Goal: Task Accomplishment & Management: Manage account settings

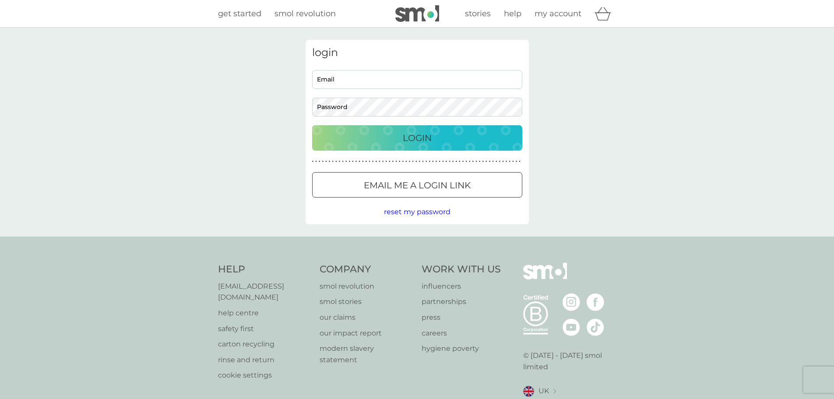
type input "[EMAIL_ADDRESS][DOMAIN_NAME]"
click at [396, 135] on div "Login" at bounding box center [417, 138] width 193 height 14
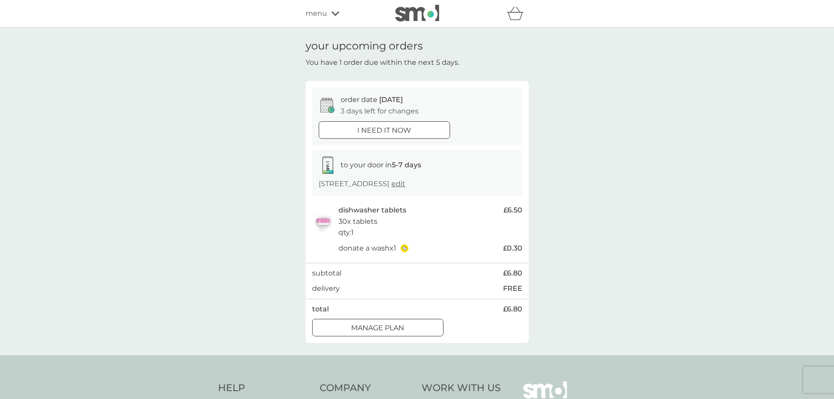
drag, startPoint x: 395, startPoint y: 330, endPoint x: 635, endPoint y: 233, distance: 259.0
click at [628, 241] on div "your upcoming orders You have 1 order due within the next 5 days. order date 12…" at bounding box center [417, 192] width 834 height 328
click at [319, 14] on span "menu" at bounding box center [316, 13] width 21 height 11
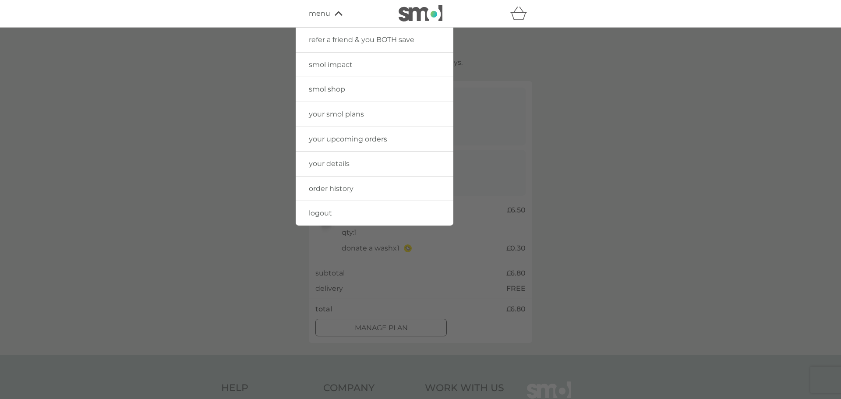
click at [344, 116] on span "your smol plans" at bounding box center [336, 114] width 55 height 8
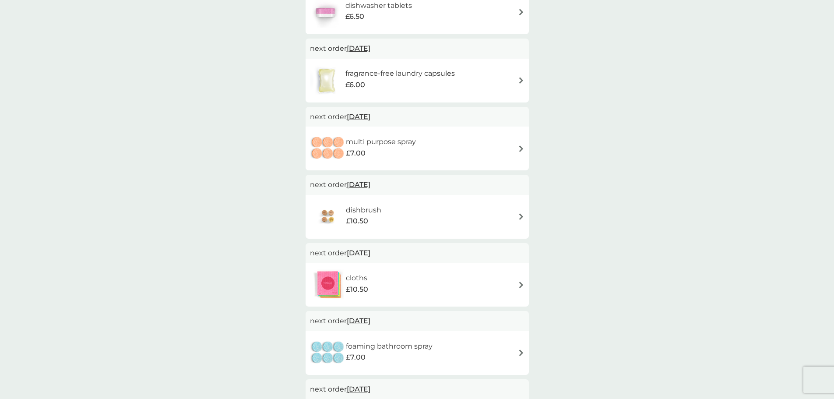
scroll to position [219, 0]
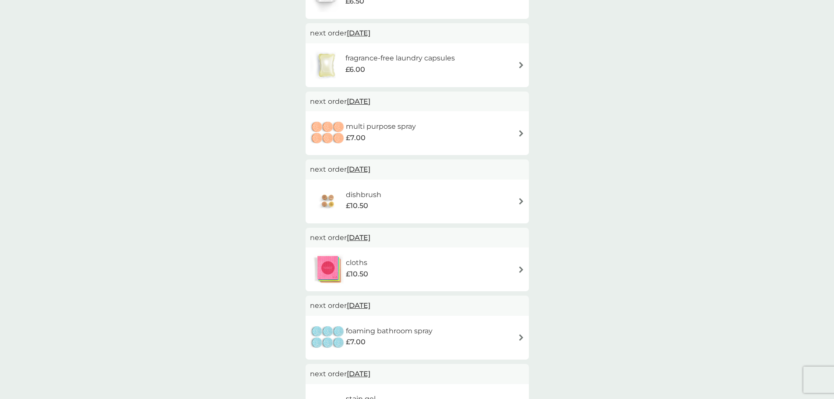
click at [518, 269] on img at bounding box center [521, 269] width 7 height 7
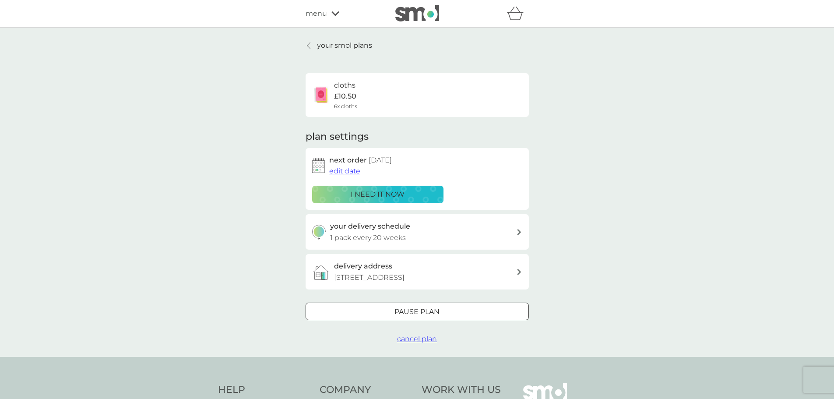
click at [413, 338] on span "cancel plan" at bounding box center [417, 339] width 40 height 8
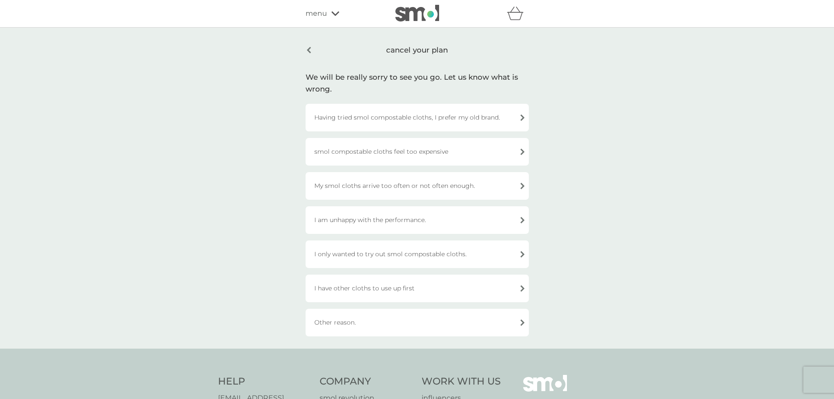
click at [346, 291] on div "I have other cloths to use up first" at bounding box center [417, 289] width 223 height 28
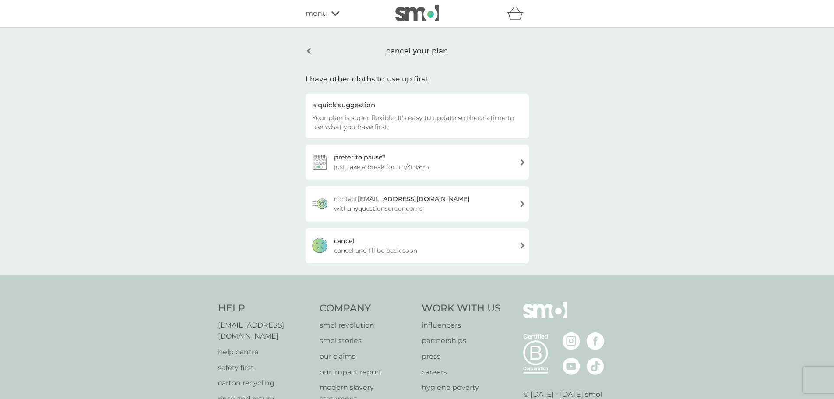
click at [357, 250] on span "cancel and I'll be back soon" at bounding box center [375, 251] width 83 height 10
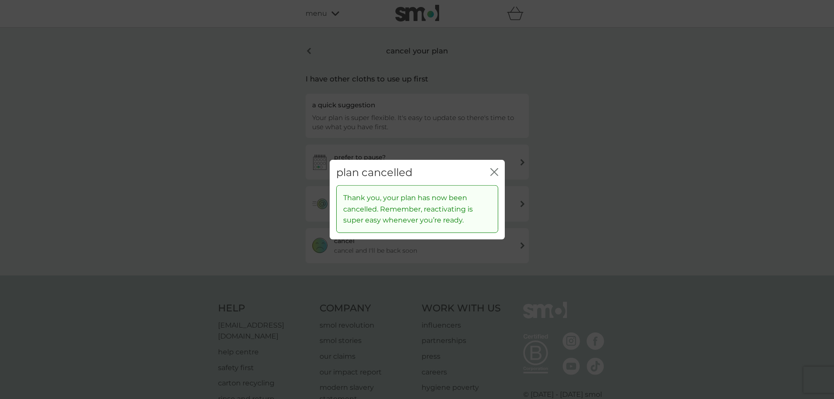
click at [490, 171] on icon "close" at bounding box center [494, 172] width 8 height 8
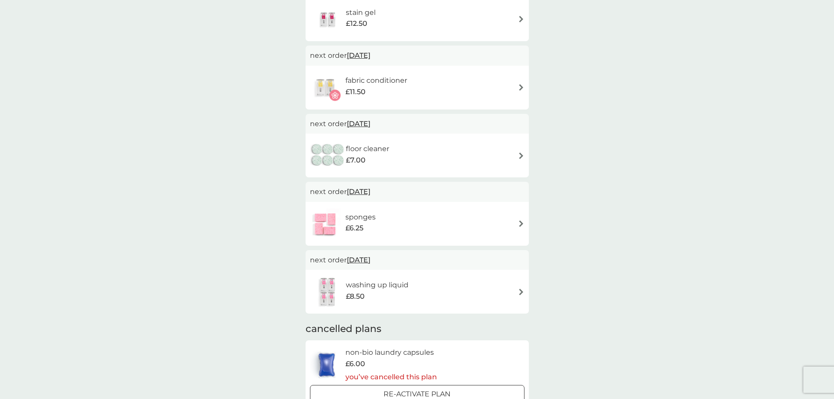
scroll to position [569, 0]
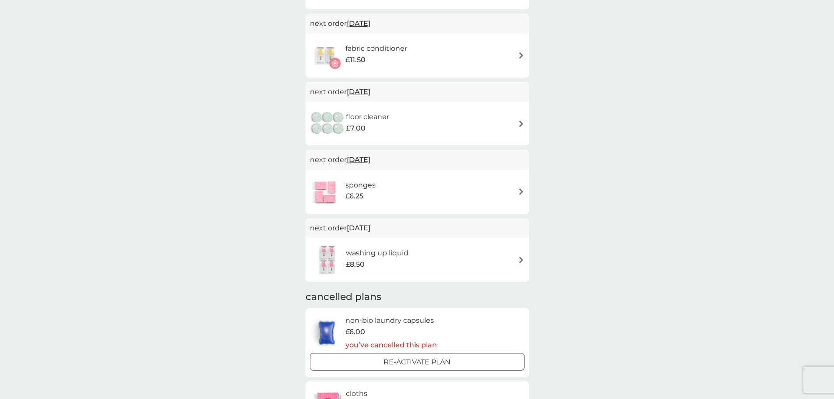
click at [408, 180] on div "sponges £6.25" at bounding box center [417, 191] width 215 height 31
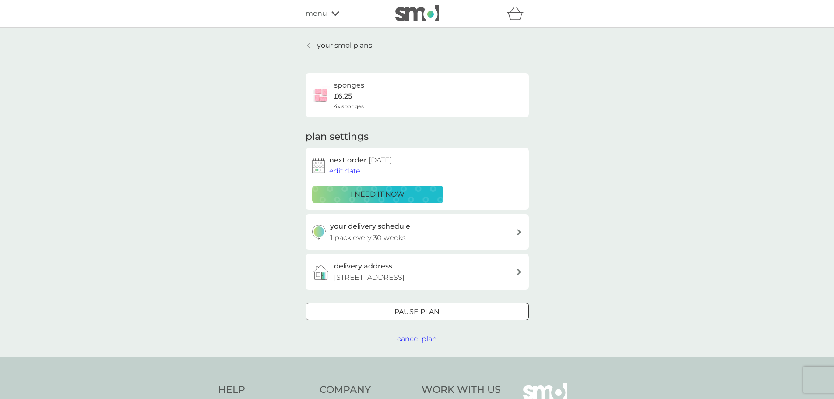
click at [412, 344] on button "cancel plan" at bounding box center [417, 338] width 40 height 11
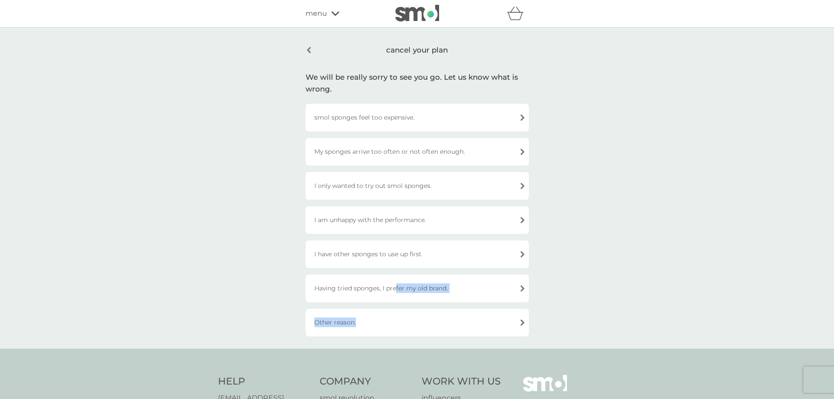
drag, startPoint x: 376, startPoint y: 316, endPoint x: 396, endPoint y: 290, distance: 32.8
click at [396, 290] on div "smol sponges feel too expensive. My sponges arrive too often or not often enoug…" at bounding box center [417, 220] width 223 height 233
click at [348, 256] on div "I have other sponges to use up first" at bounding box center [417, 254] width 223 height 28
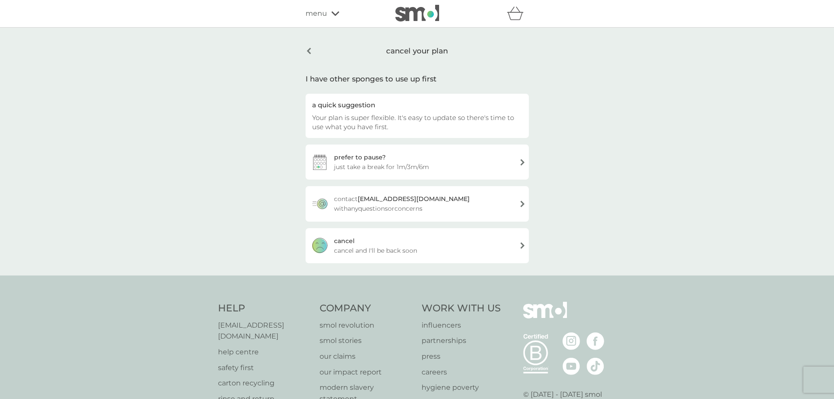
click at [374, 249] on span "cancel and I'll be back soon" at bounding box center [375, 251] width 83 height 10
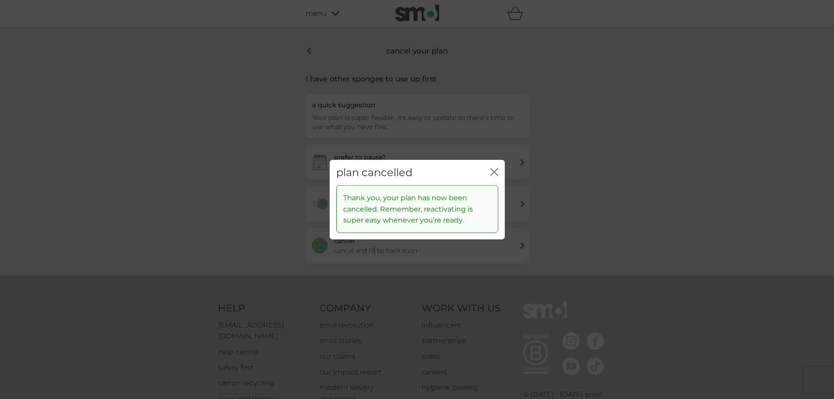
click at [494, 172] on icon "close" at bounding box center [496, 171] width 4 height 7
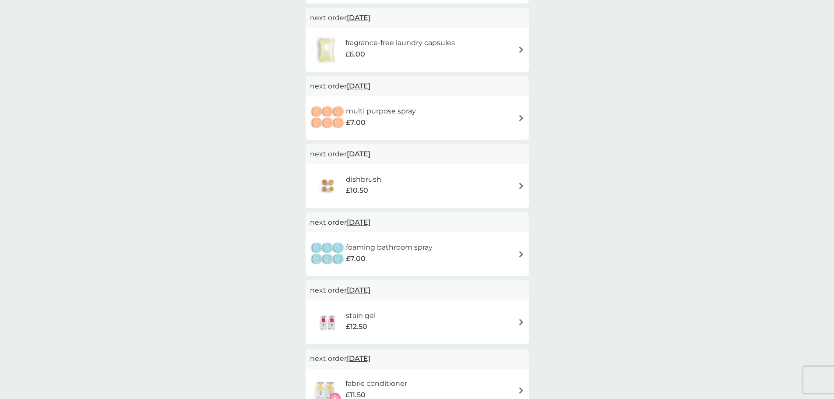
scroll to position [219, 0]
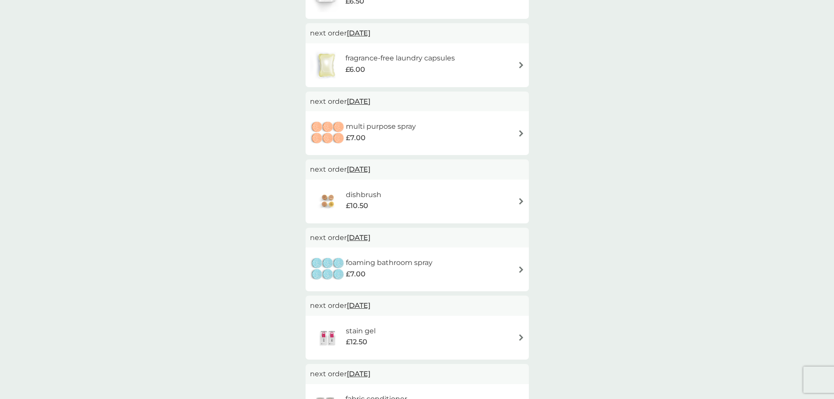
click at [504, 124] on div "multi purpose spray £7.00" at bounding box center [417, 133] width 215 height 31
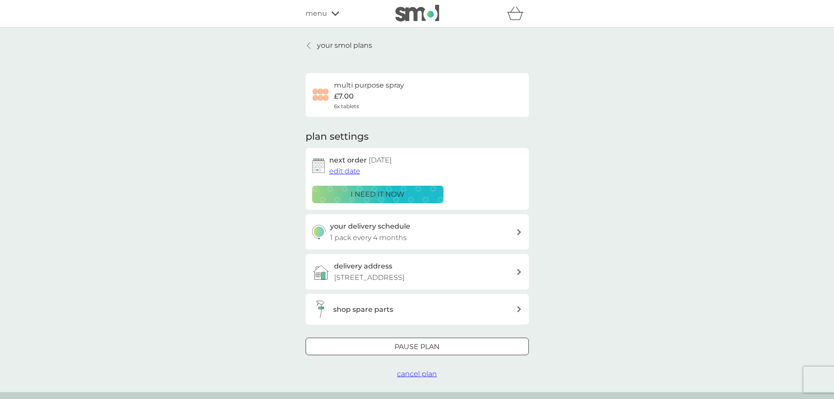
click at [388, 226] on h3 "your delivery schedule" at bounding box center [370, 226] width 80 height 11
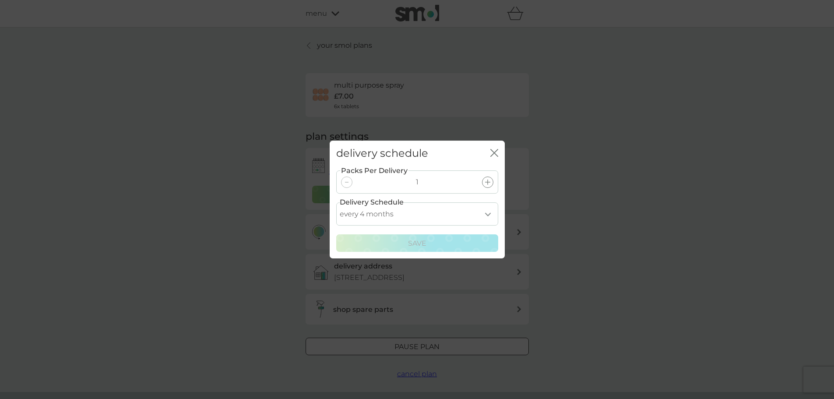
click at [421, 212] on select "every 1 month every 2 months every 3 months every 4 months every 5 months every…" at bounding box center [417, 213] width 162 height 23
click at [336, 202] on select "every 1 month every 2 months every 3 months every 4 months every 5 months every…" at bounding box center [417, 213] width 162 height 23
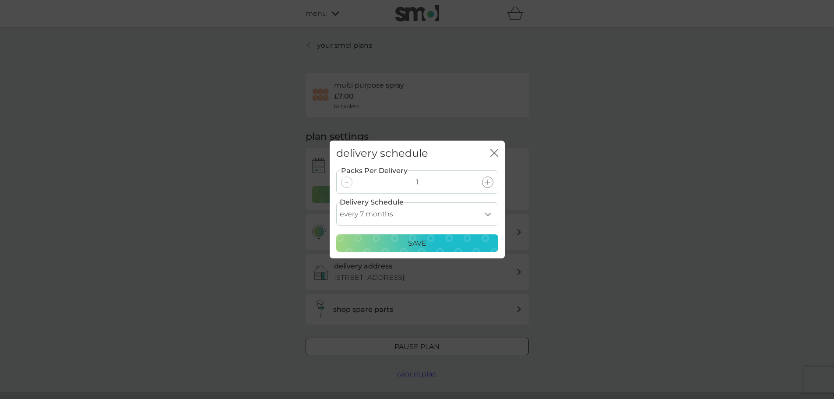
click at [428, 205] on select "every 1 month every 2 months every 3 months every 4 months every 5 months every…" at bounding box center [417, 213] width 162 height 23
select select "8"
click at [336, 202] on select "every 1 month every 2 months every 3 months every 4 months every 5 months every…" at bounding box center [417, 213] width 162 height 23
click at [422, 246] on p "Save" at bounding box center [417, 243] width 18 height 11
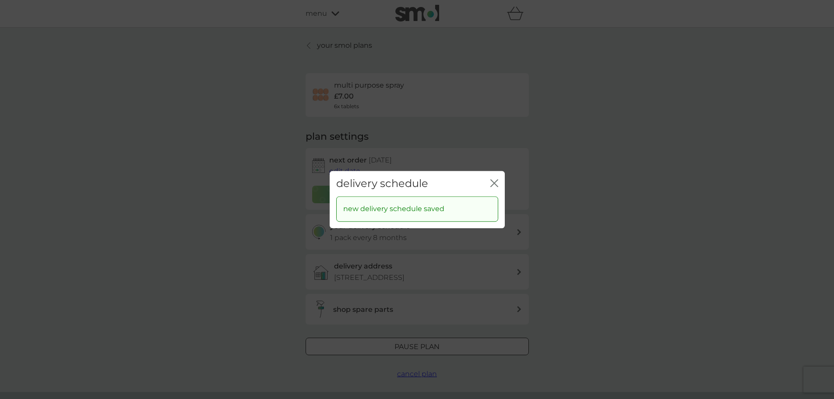
click at [493, 183] on icon "close" at bounding box center [494, 183] width 8 height 8
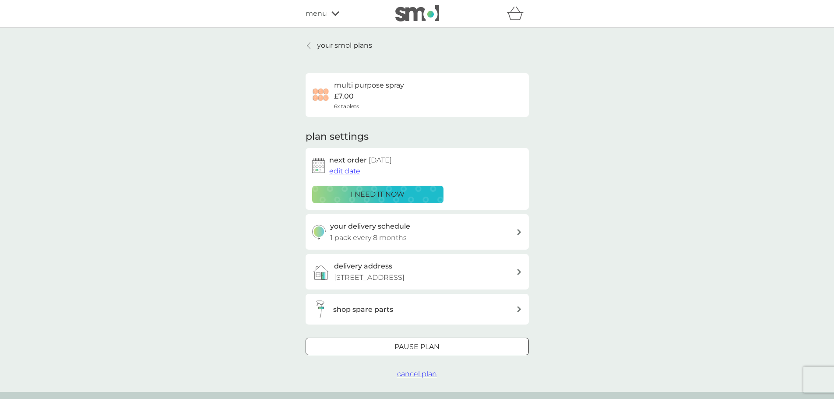
click at [342, 172] on span "edit date" at bounding box center [344, 171] width 31 height 8
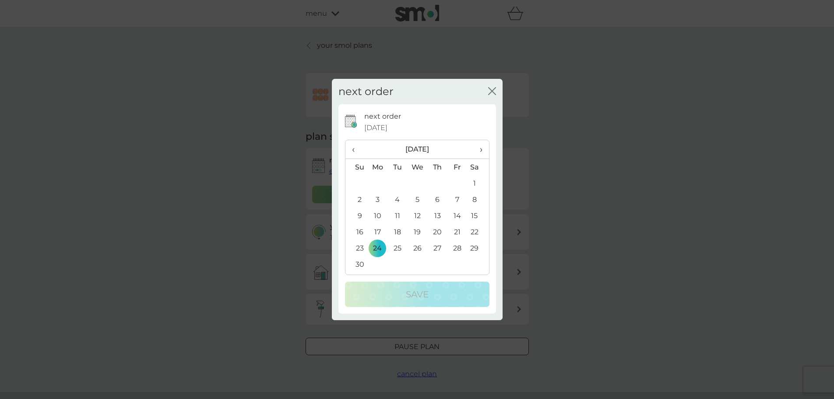
click at [481, 148] on span "›" at bounding box center [477, 149] width 9 height 18
click at [479, 151] on span "›" at bounding box center [477, 149] width 9 height 18
click at [394, 233] on td "20" at bounding box center [398, 232] width 20 height 16
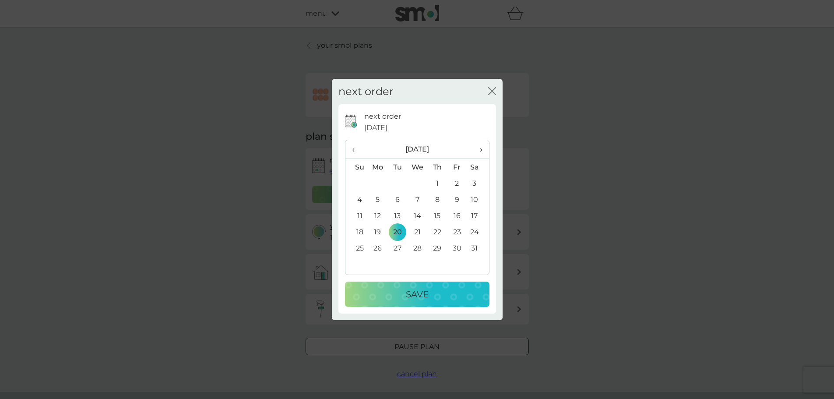
click at [411, 293] on p "Save" at bounding box center [417, 294] width 23 height 14
